Goal: Find specific page/section: Find specific page/section

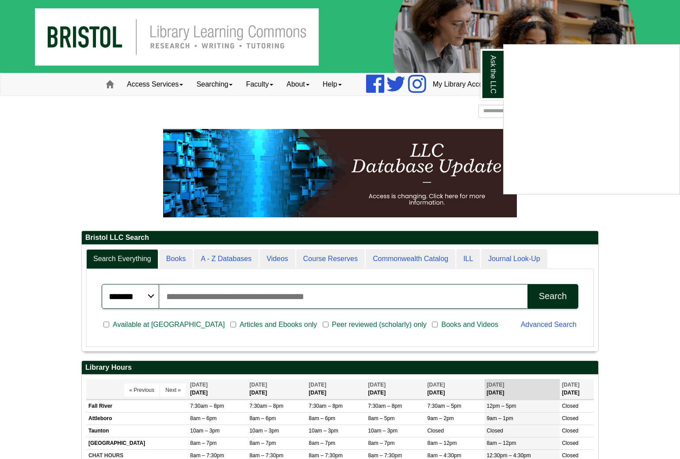
click at [304, 84] on div "Ask the LLC" at bounding box center [340, 229] width 680 height 459
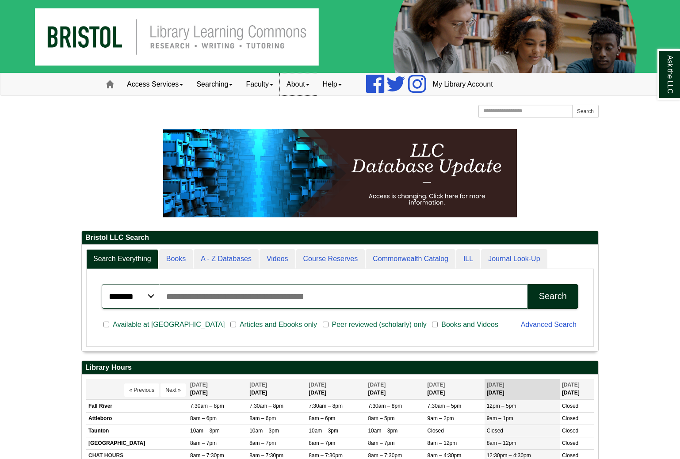
click at [306, 85] on link "About" at bounding box center [298, 84] width 36 height 22
click at [302, 111] on link "Hours & Locations" at bounding box center [315, 113] width 71 height 10
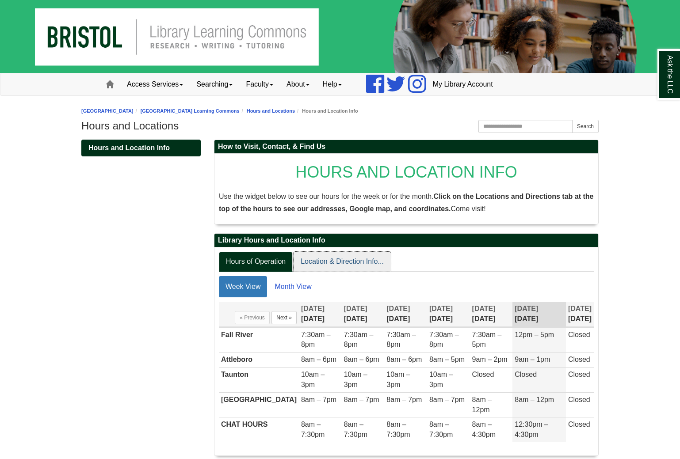
click at [333, 256] on link "Location & Direction Info..." at bounding box center [341, 262] width 97 height 20
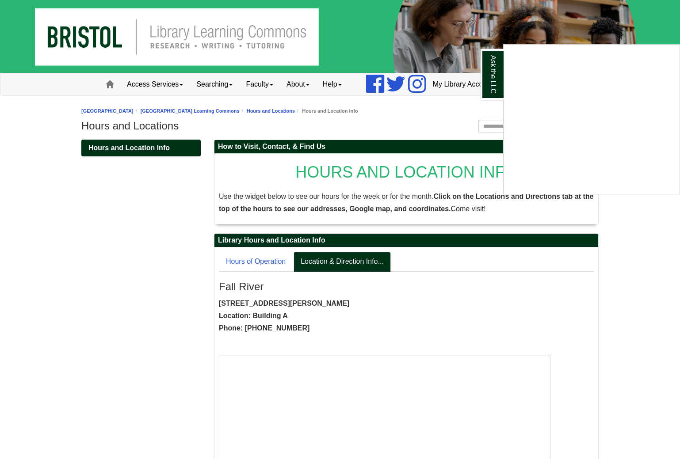
click at [303, 84] on div "Ask the LLC" at bounding box center [340, 229] width 680 height 459
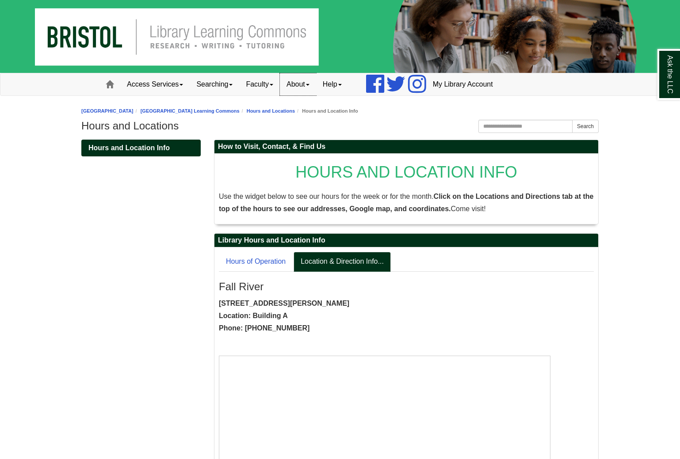
click at [303, 84] on link "About" at bounding box center [298, 84] width 36 height 22
click at [301, 103] on link "Mission" at bounding box center [315, 103] width 70 height 10
